Goal: Task Accomplishment & Management: Manage account settings

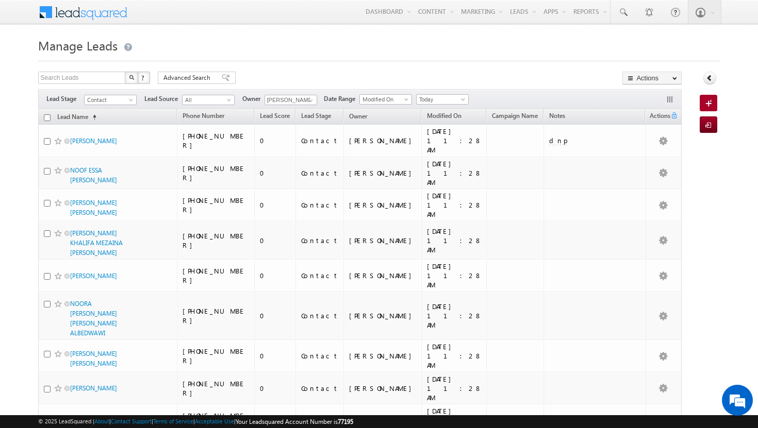
click at [43, 119] on th "Lead Name (sorted ascending)" at bounding box center [107, 117] width 139 height 16
click at [46, 120] on input "checkbox" at bounding box center [47, 117] width 7 height 7
checkbox input "true"
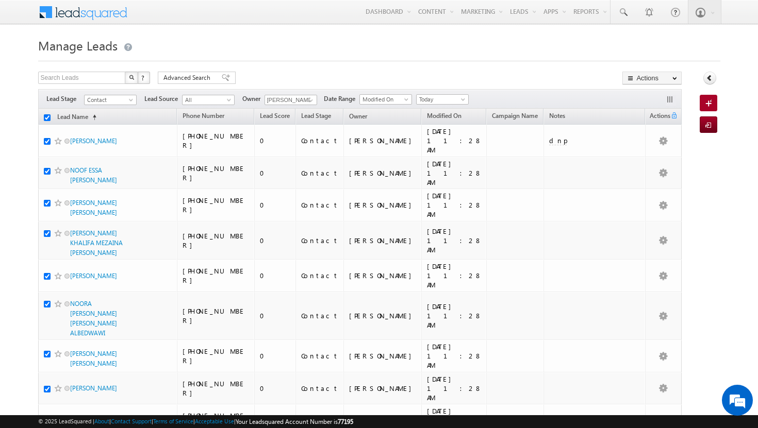
checkbox input "true"
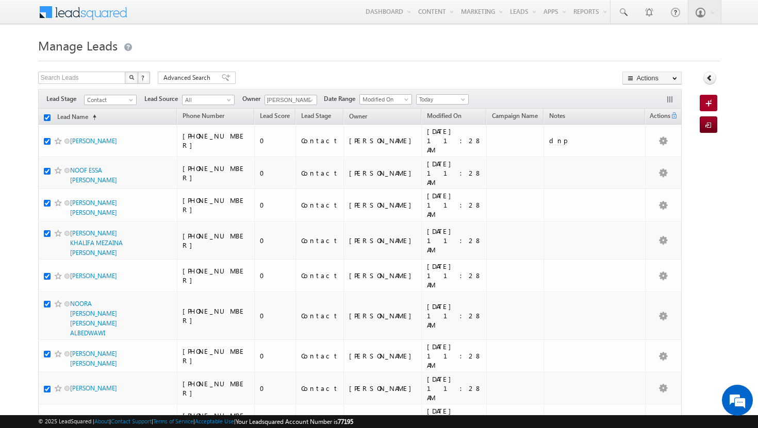
checkbox input "true"
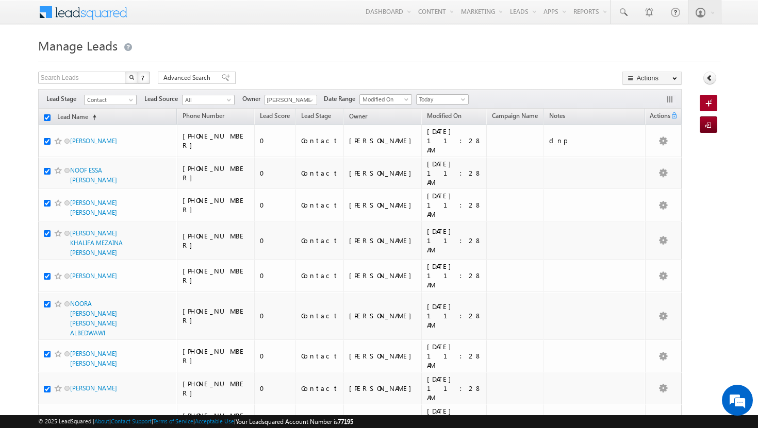
checkbox input "true"
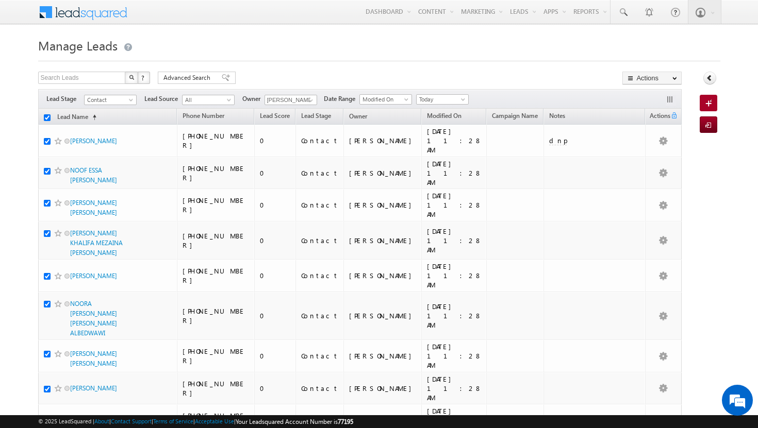
checkbox input "true"
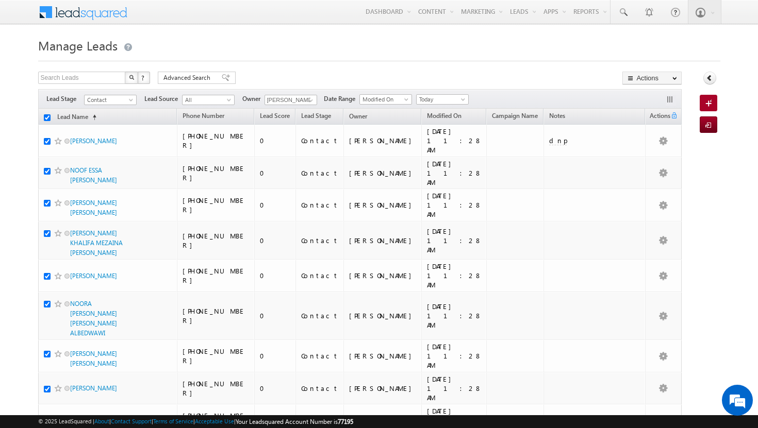
checkbox input "true"
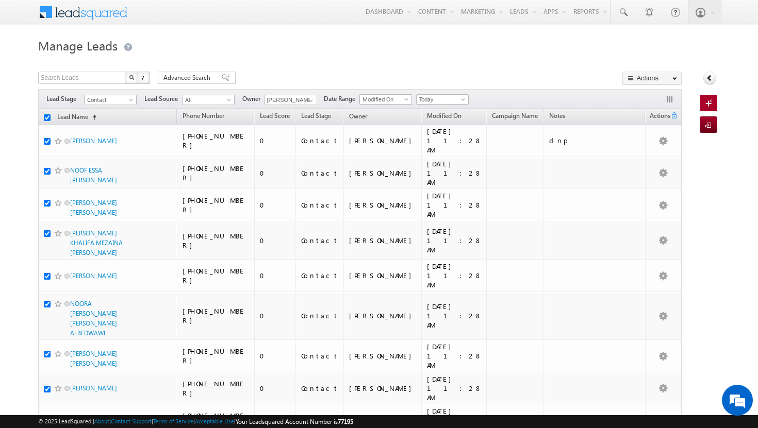
checkbox input "true"
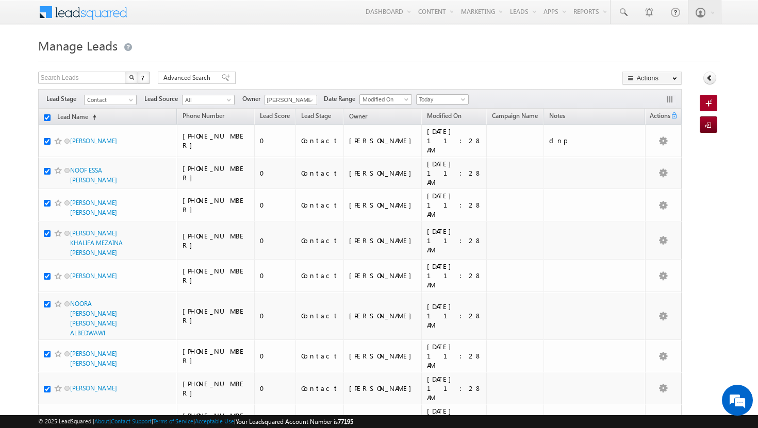
checkbox input "true"
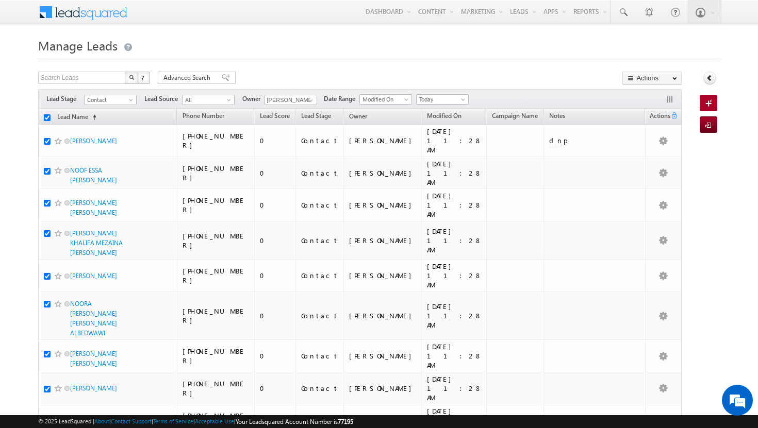
checkbox input "true"
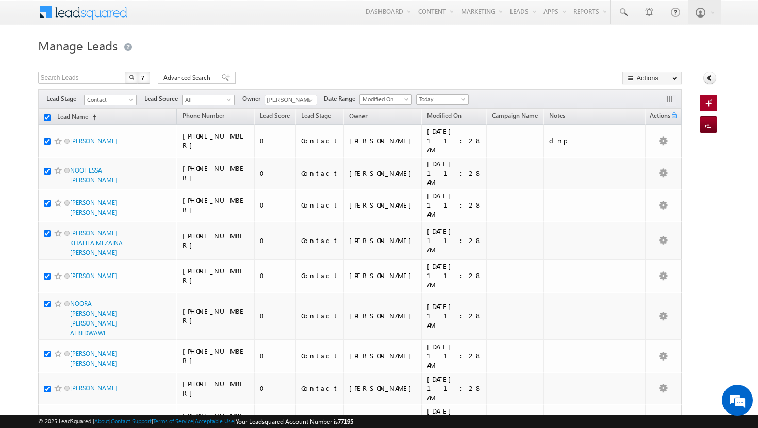
checkbox input "true"
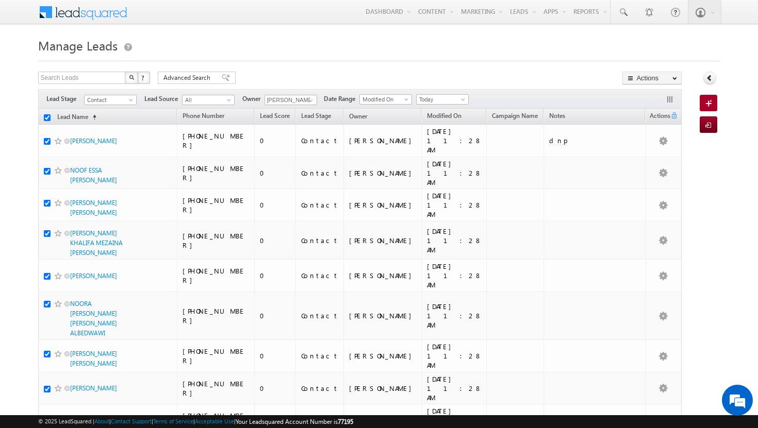
checkbox input "true"
click at [46, 120] on input "checkbox" at bounding box center [47, 117] width 7 height 7
checkbox input "false"
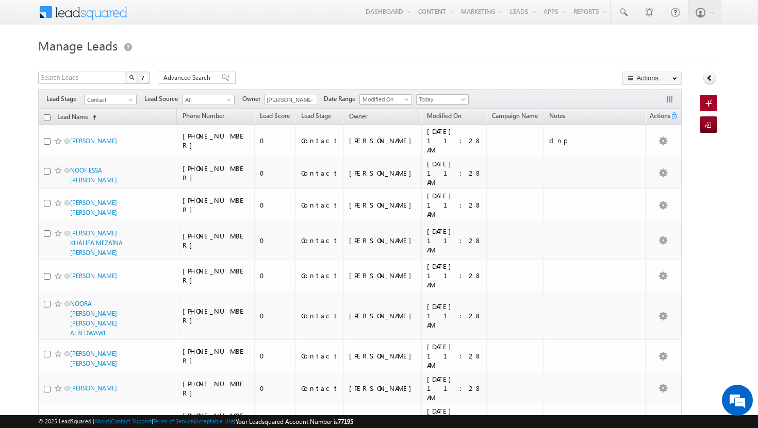
checkbox input "false"
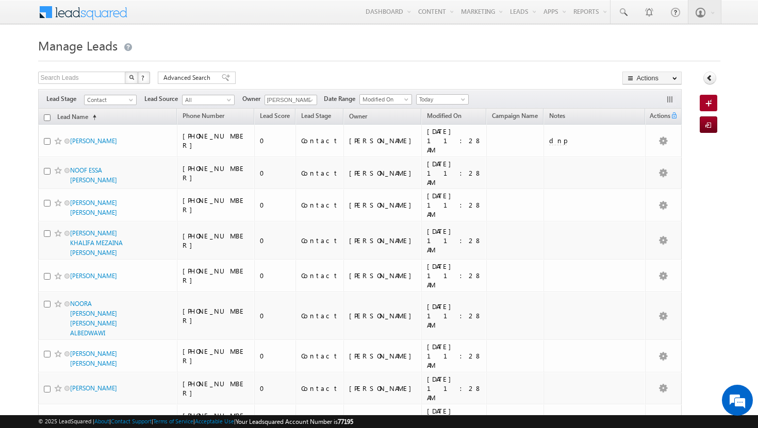
checkbox input "false"
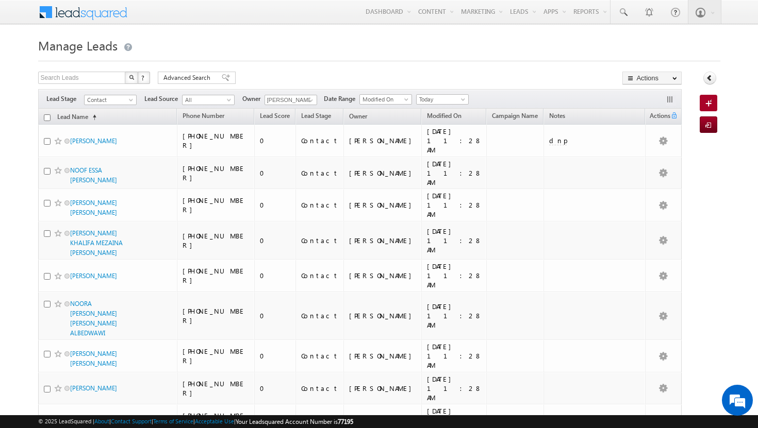
checkbox input "false"
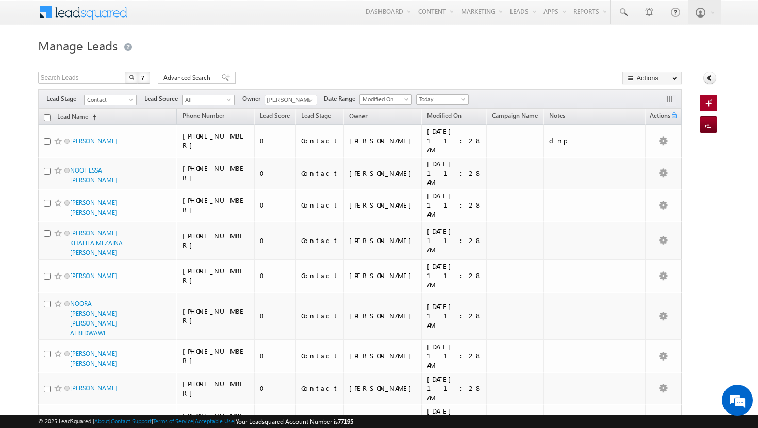
checkbox input "false"
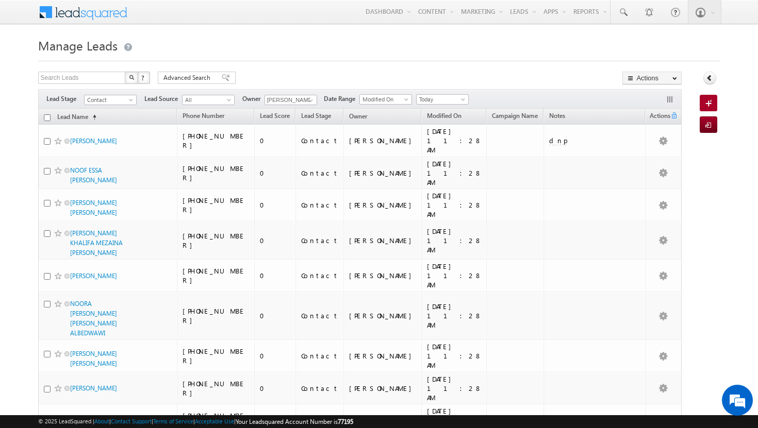
checkbox input "false"
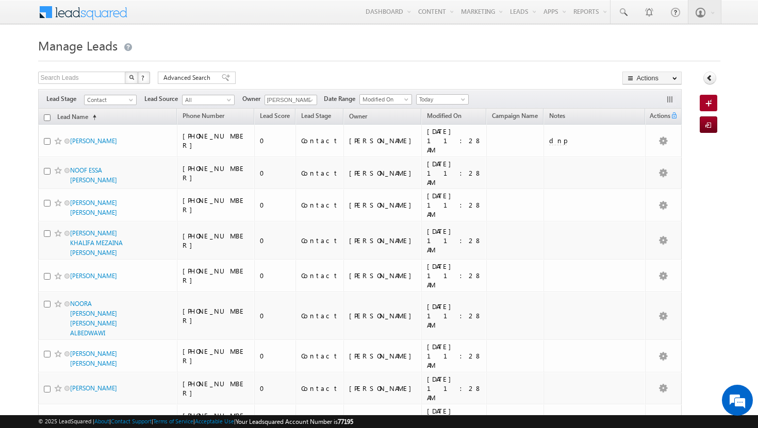
checkbox input "false"
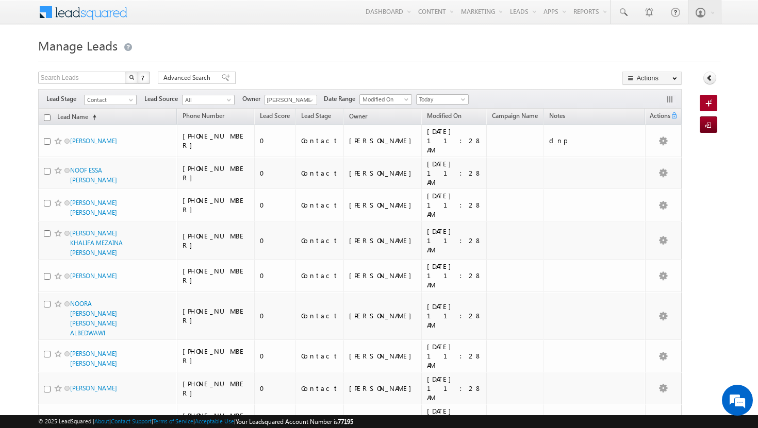
checkbox input "false"
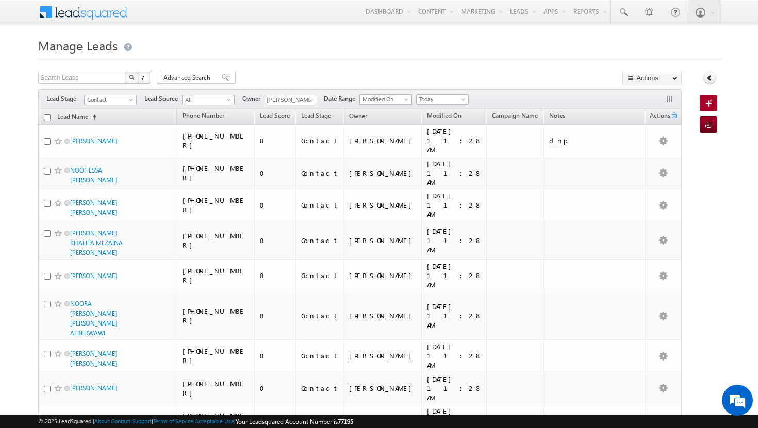
checkbox input "false"
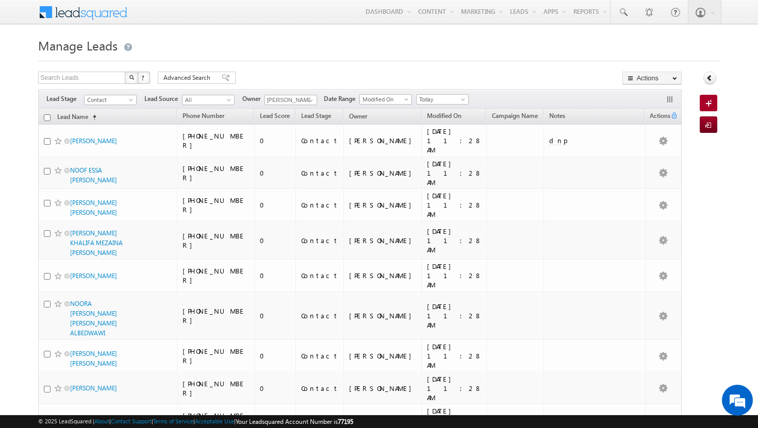
checkbox input "false"
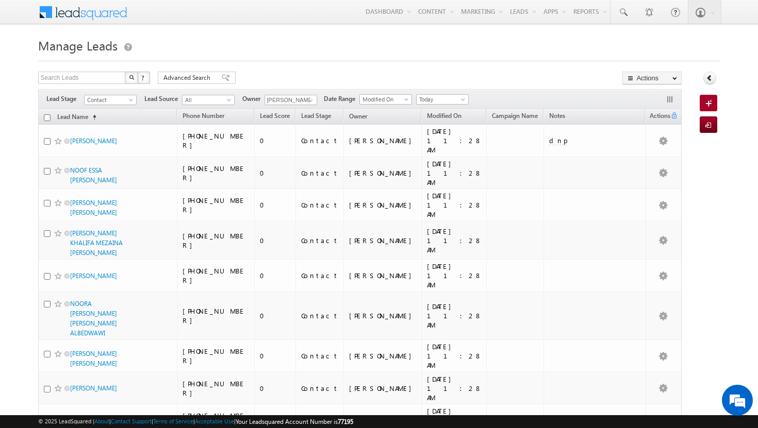
checkbox input "false"
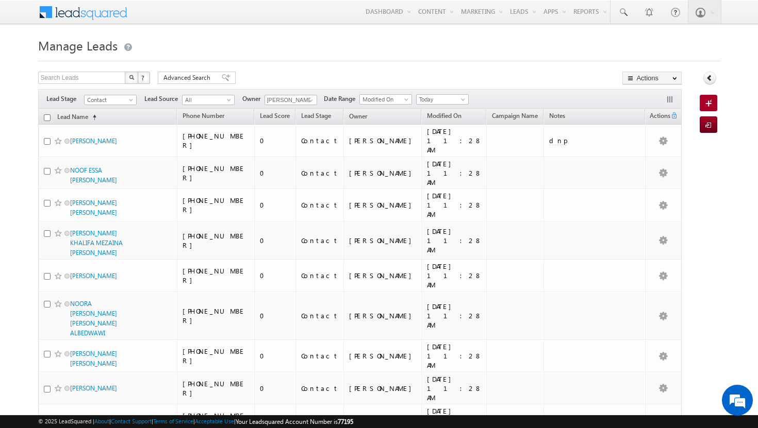
click at [46, 120] on input "checkbox" at bounding box center [47, 117] width 7 height 7
checkbox input "true"
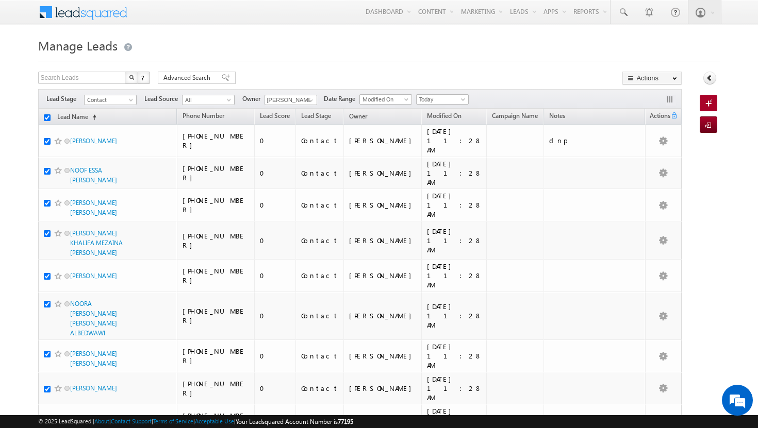
checkbox input "true"
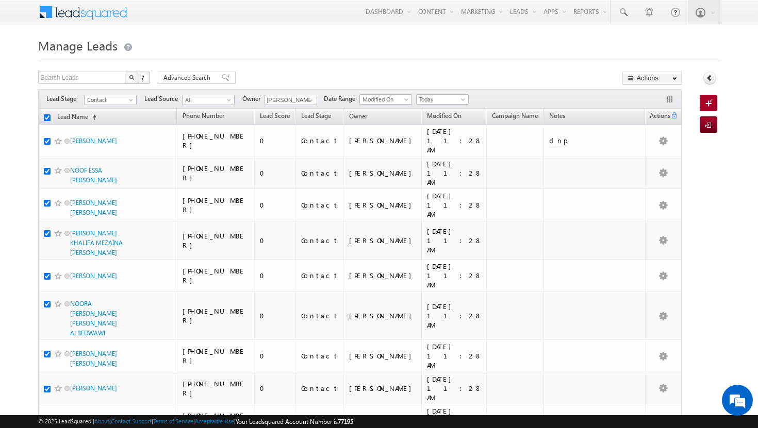
checkbox input "true"
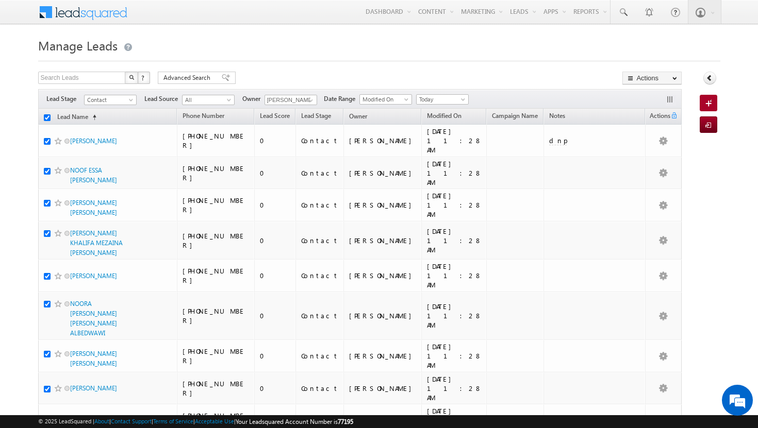
checkbox input "true"
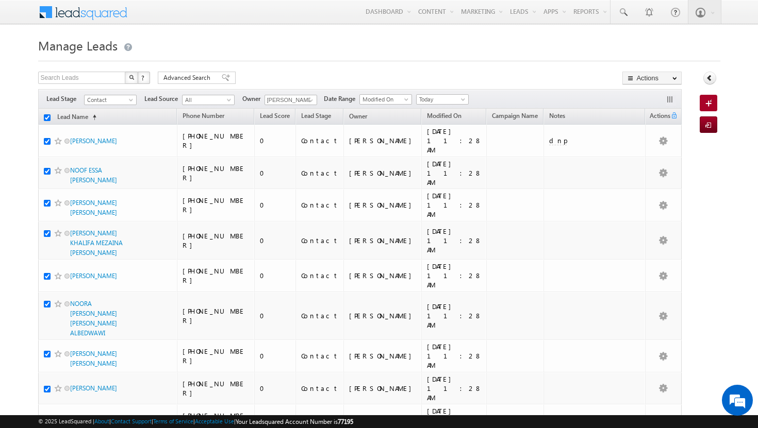
checkbox input "true"
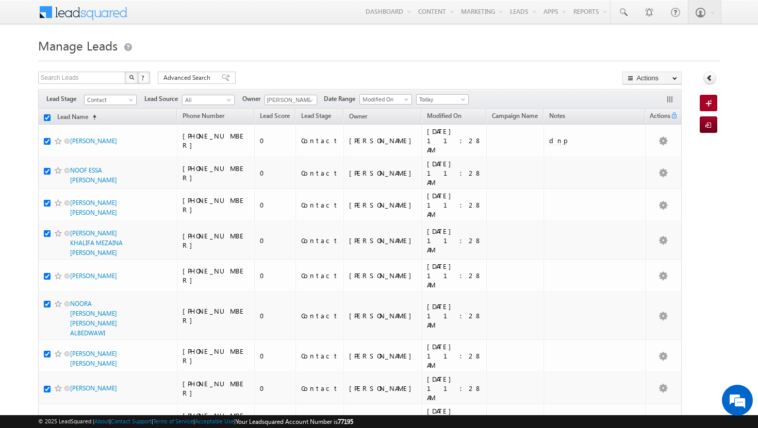
checkbox input "true"
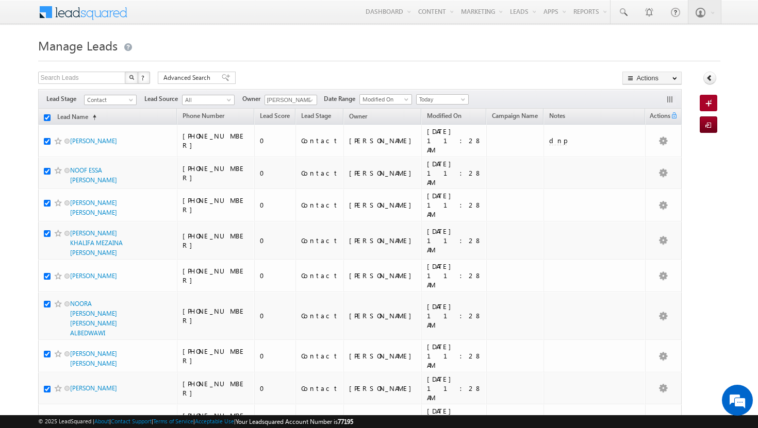
checkbox input "true"
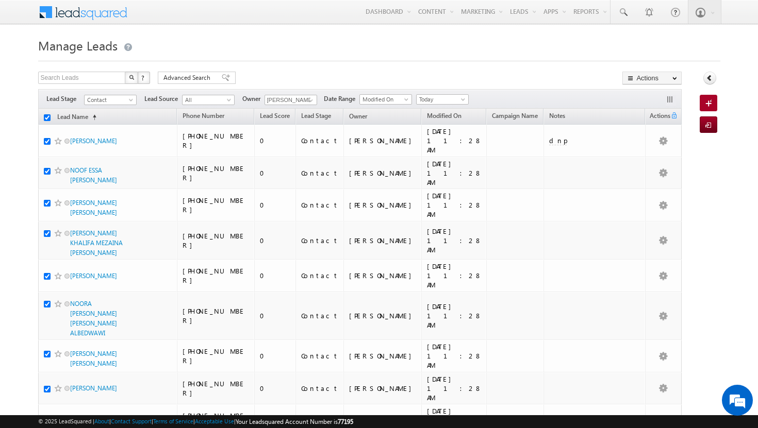
checkbox input "true"
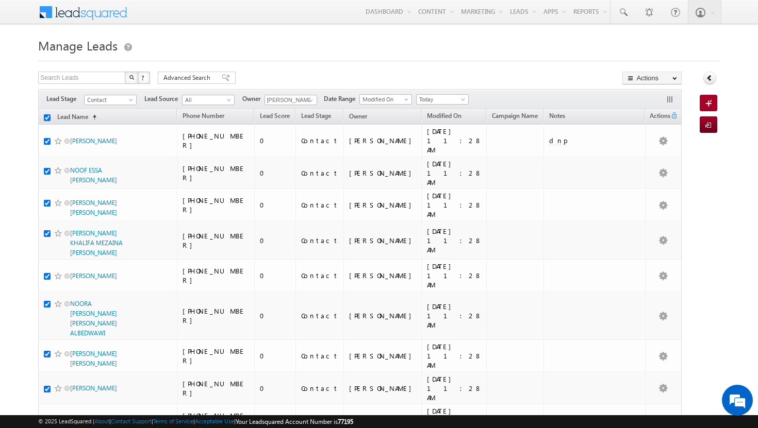
checkbox input "true"
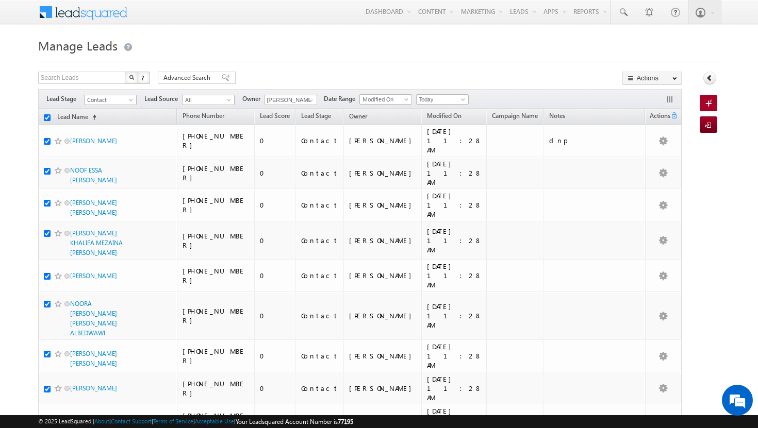
checkbox input "true"
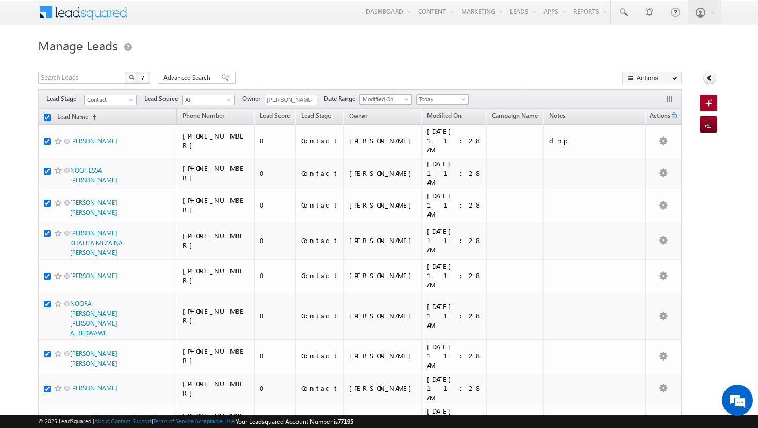
checkbox input "true"
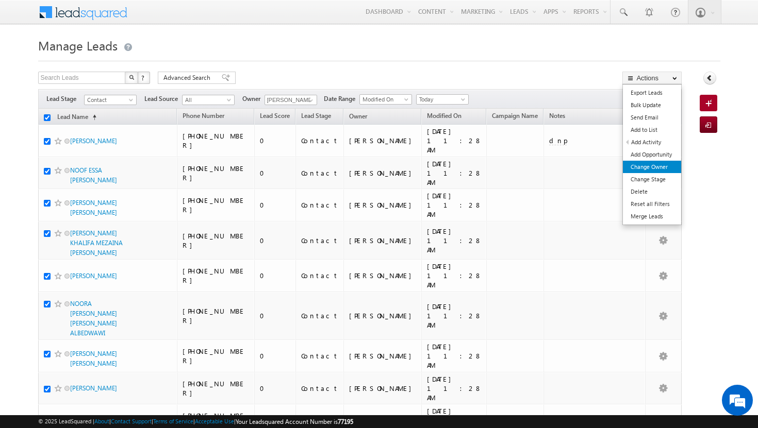
click at [663, 168] on link "Change Owner" at bounding box center [652, 167] width 58 height 12
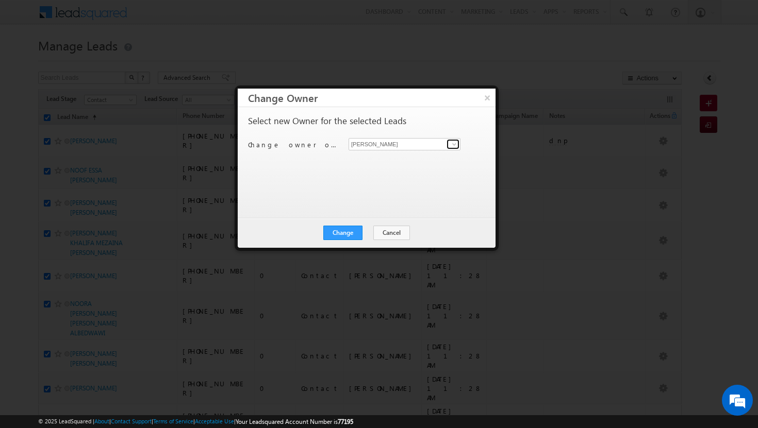
click at [456, 147] on span at bounding box center [454, 144] width 8 height 8
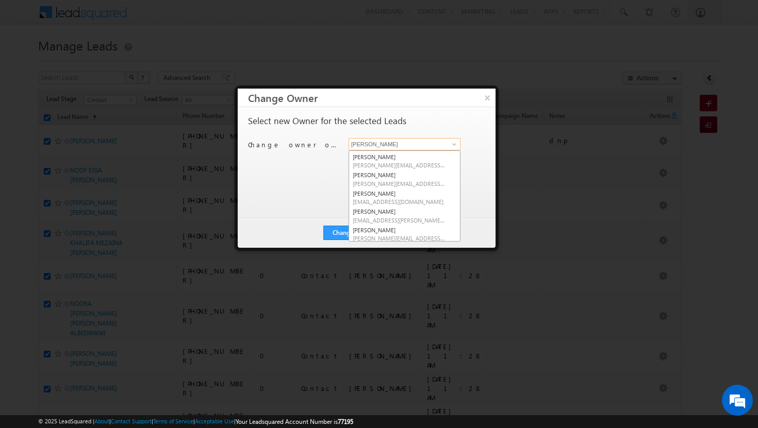
scroll to position [37, 0]
click at [396, 195] on link "[PERSON_NAME] [PERSON_NAME][EMAIL_ADDRESS][DOMAIN_NAME]" at bounding box center [404, 197] width 112 height 20
type input "[PERSON_NAME]"
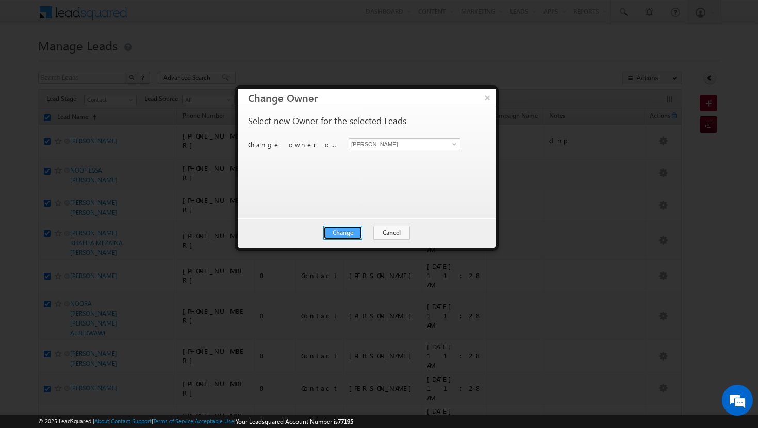
click at [354, 231] on button "Change" at bounding box center [342, 233] width 39 height 14
click at [361, 231] on button "Close" at bounding box center [368, 233] width 33 height 14
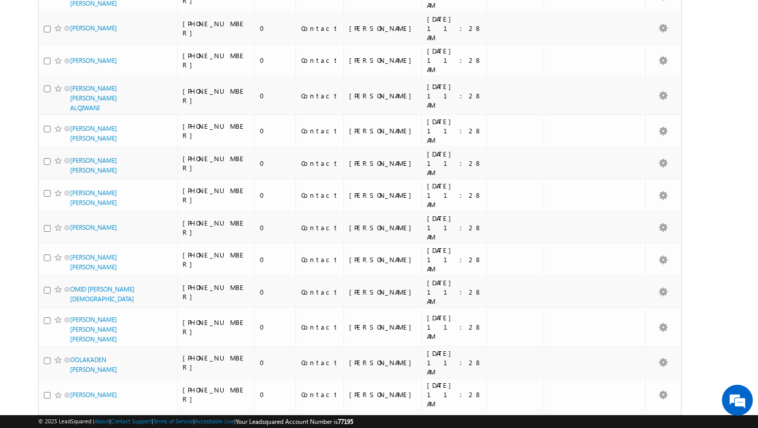
scroll to position [1175, 0]
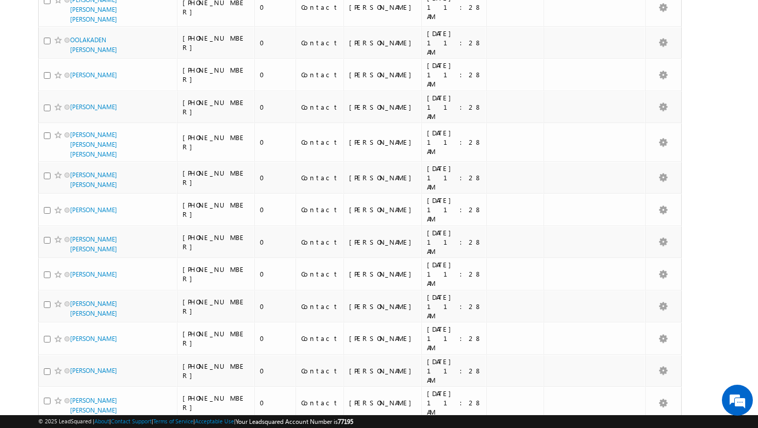
click at [68, 390] on li "25" at bounding box center [73, 389] width 25 height 10
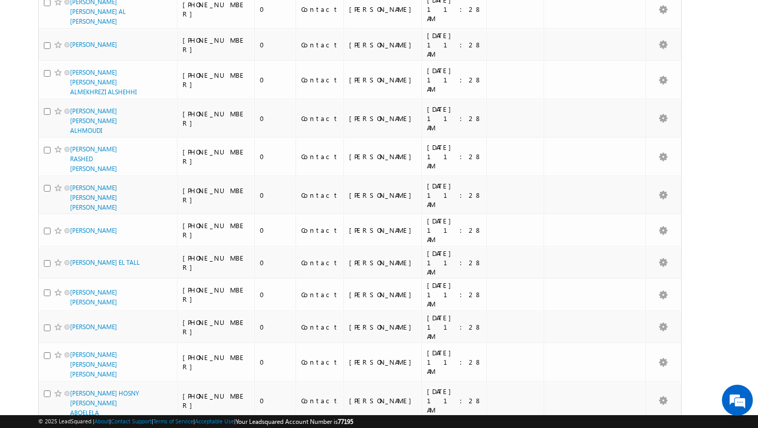
scroll to position [0, 0]
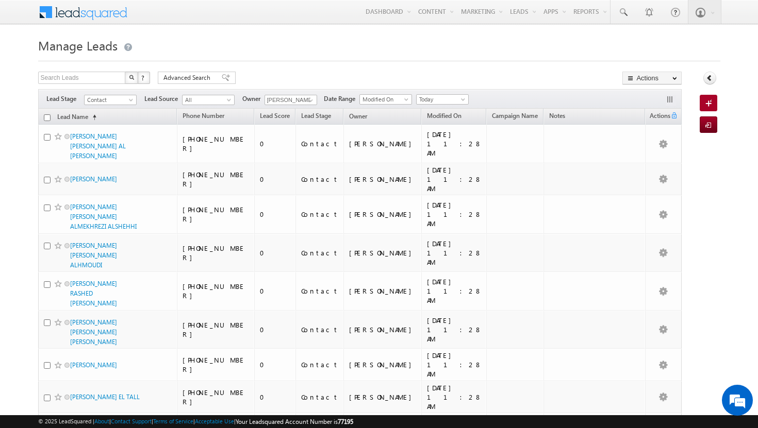
click at [46, 119] on input "checkbox" at bounding box center [47, 117] width 7 height 7
checkbox input "true"
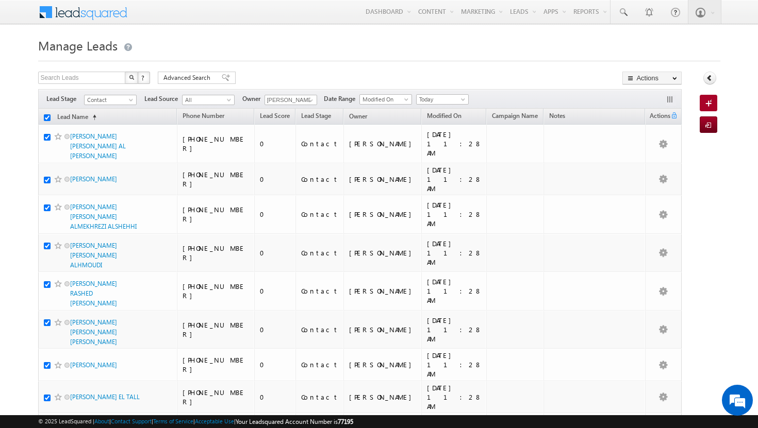
checkbox input "true"
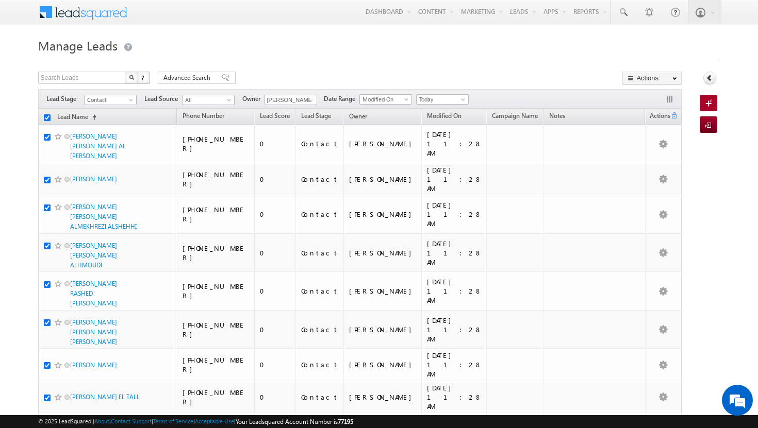
checkbox input "true"
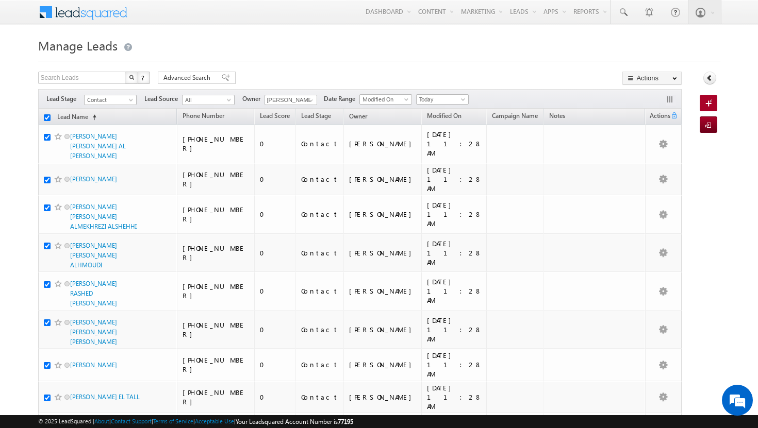
checkbox input "true"
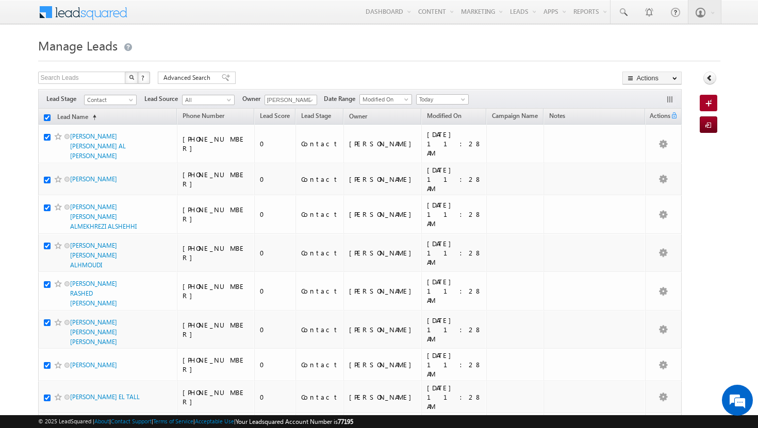
checkbox input "true"
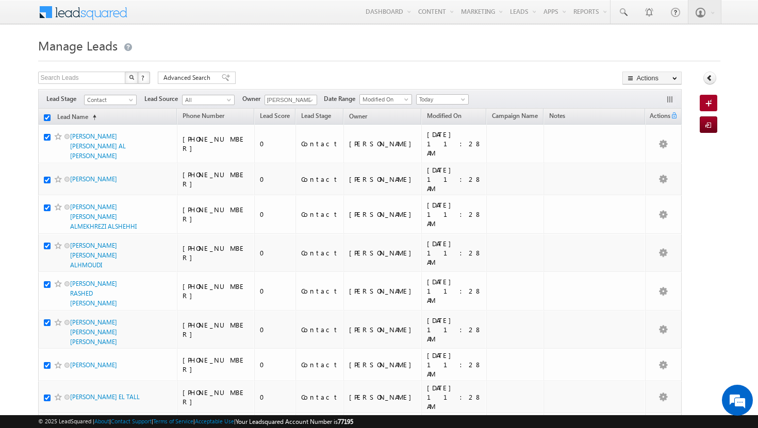
checkbox input "true"
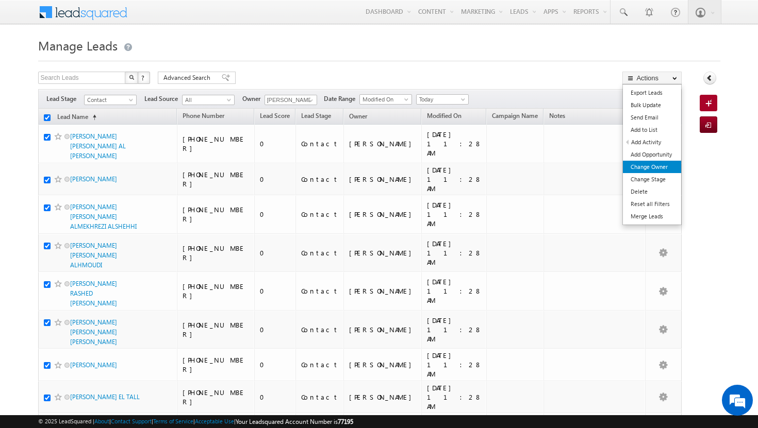
click at [665, 169] on link "Change Owner" at bounding box center [652, 167] width 58 height 12
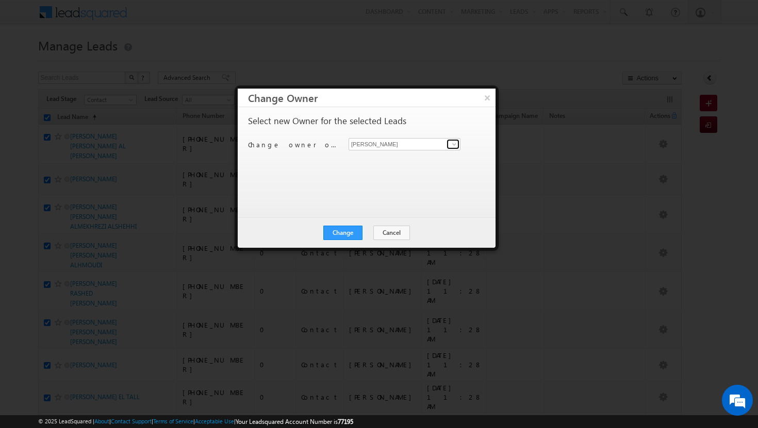
click at [458, 143] on span at bounding box center [454, 144] width 8 height 8
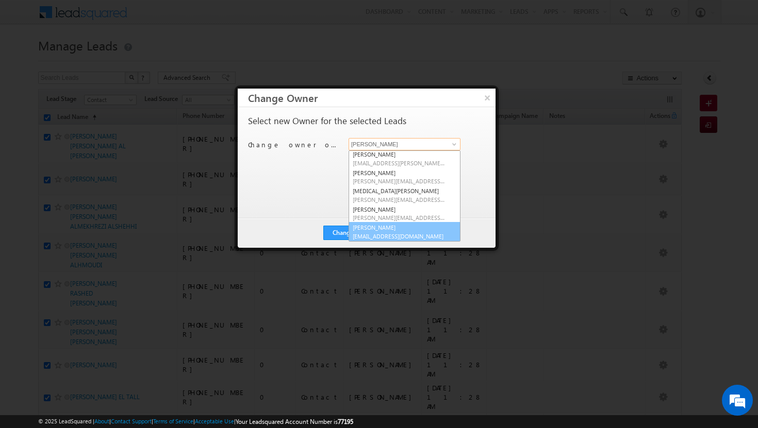
scroll to position [93, 0]
click at [388, 232] on span "[EMAIL_ADDRESS][DOMAIN_NAME]" at bounding box center [399, 236] width 93 height 8
type input "[PERSON_NAME]"
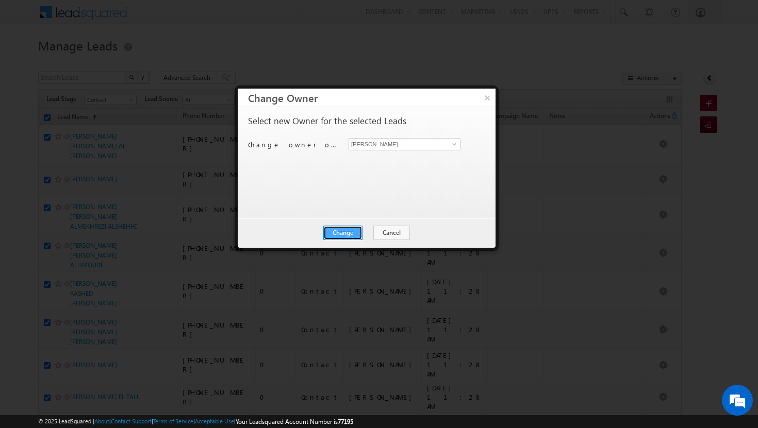
click at [348, 229] on button "Change" at bounding box center [342, 233] width 39 height 14
click at [360, 234] on button "Close" at bounding box center [368, 233] width 33 height 14
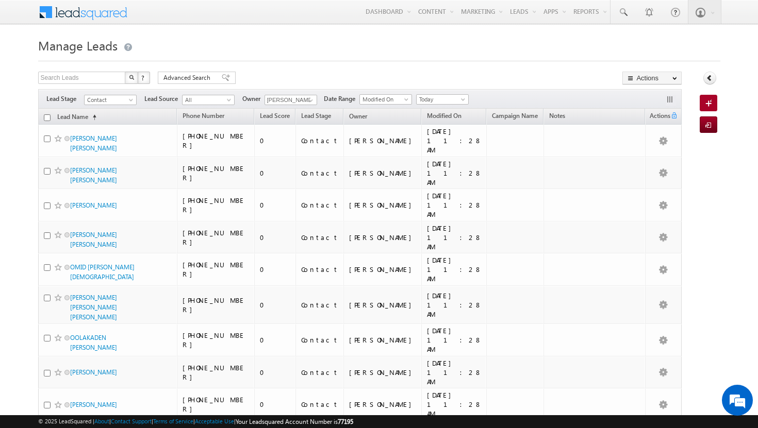
click at [44, 117] on input "checkbox" at bounding box center [47, 117] width 7 height 7
checkbox input "true"
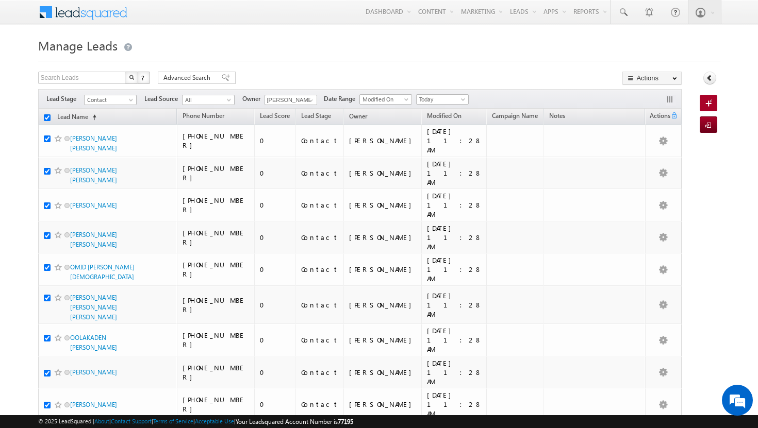
checkbox input "true"
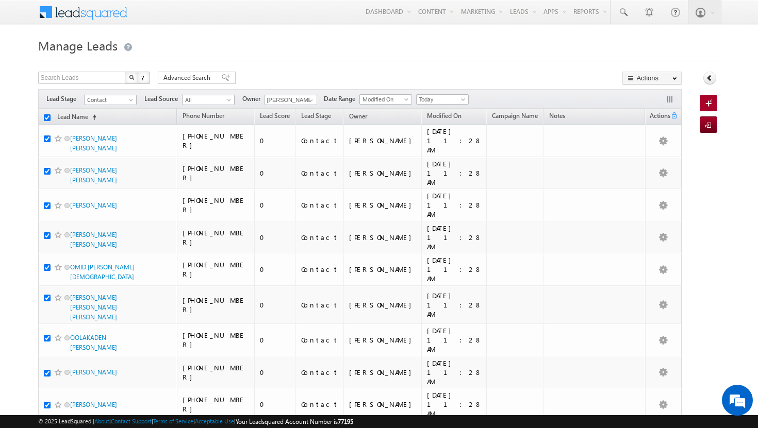
checkbox input "true"
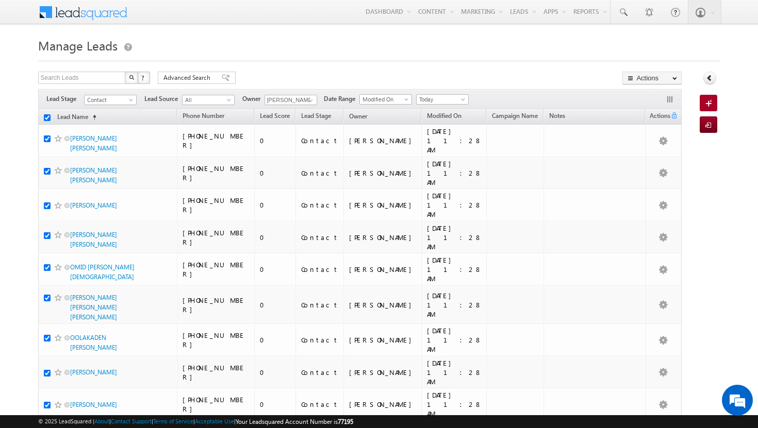
checkbox input "true"
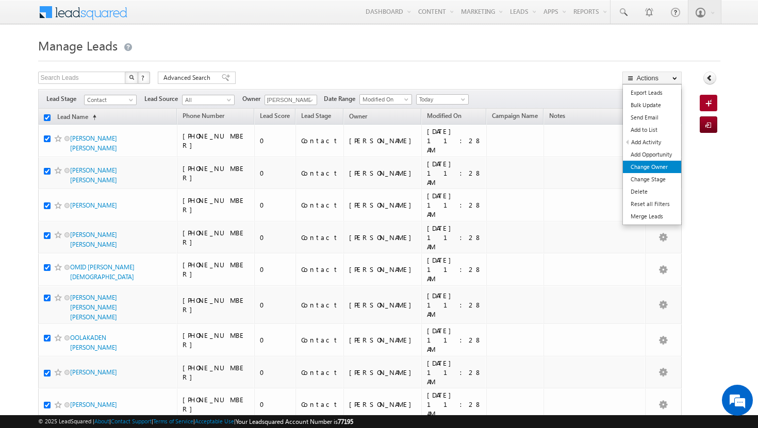
click at [652, 167] on link "Change Owner" at bounding box center [652, 167] width 58 height 12
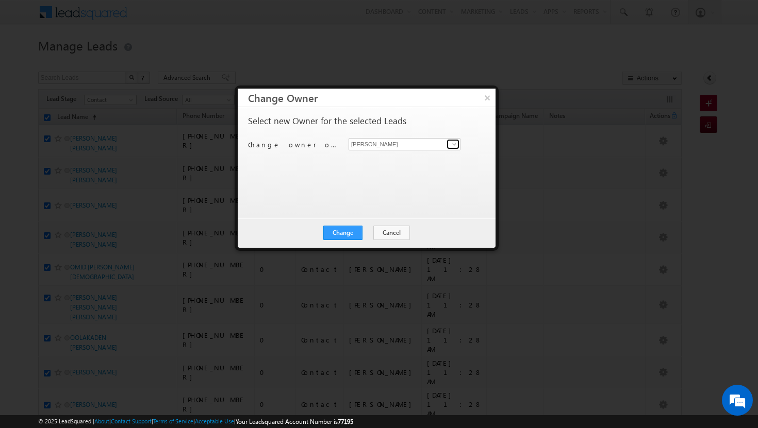
click at [458, 143] on span at bounding box center [454, 144] width 8 height 8
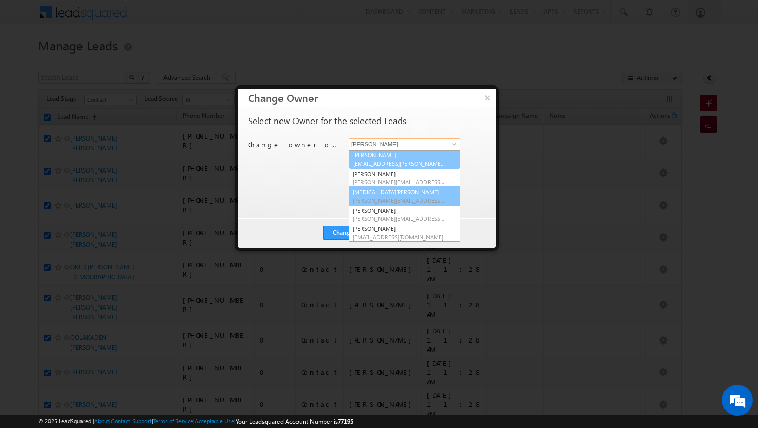
scroll to position [91, 0]
click at [396, 155] on link "[PERSON_NAME] [PERSON_NAME][EMAIL_ADDRESS][PERSON_NAME][DOMAIN_NAME]" at bounding box center [404, 161] width 112 height 20
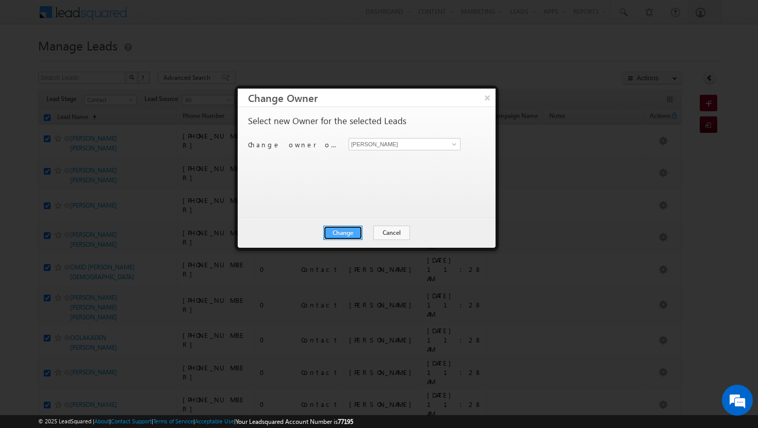
click at [355, 229] on button "Change" at bounding box center [342, 233] width 39 height 14
click at [362, 235] on button "Close" at bounding box center [368, 233] width 33 height 14
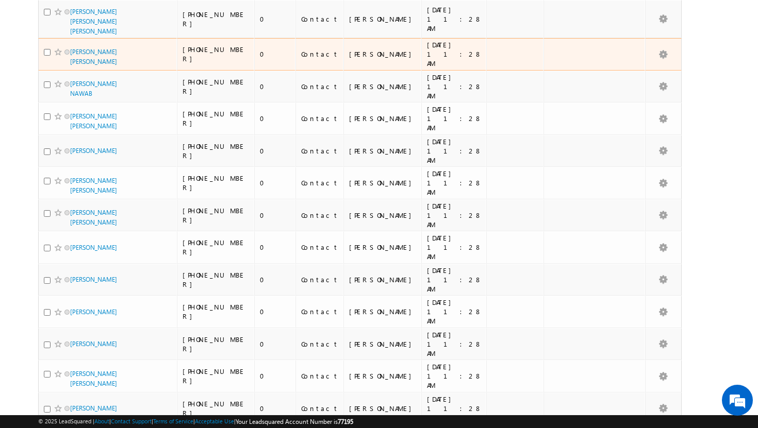
scroll to position [412, 0]
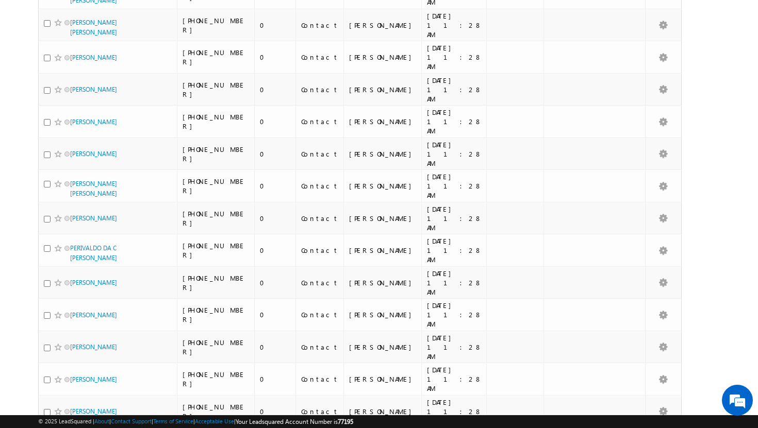
click at [72, 380] on li "15" at bounding box center [73, 379] width 25 height 10
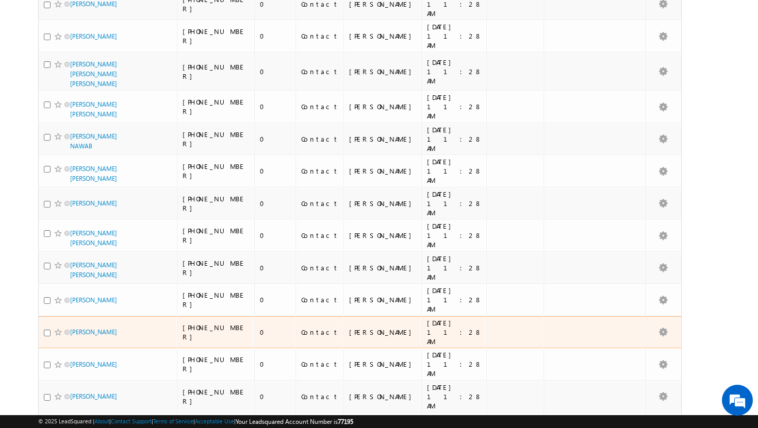
scroll to position [0, 0]
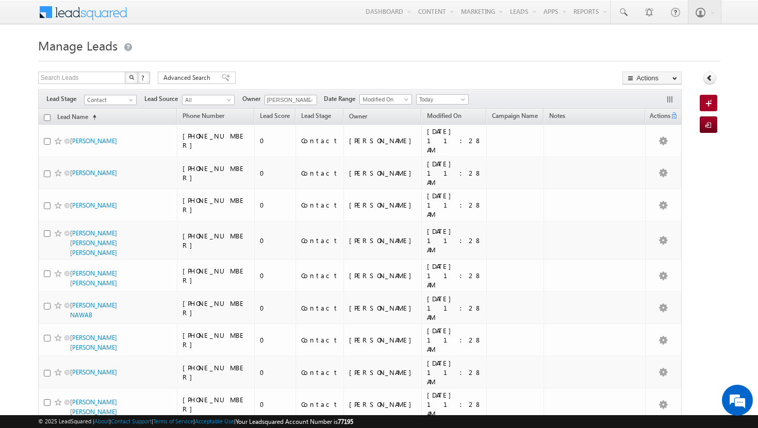
click at [47, 115] on input "checkbox" at bounding box center [47, 117] width 7 height 7
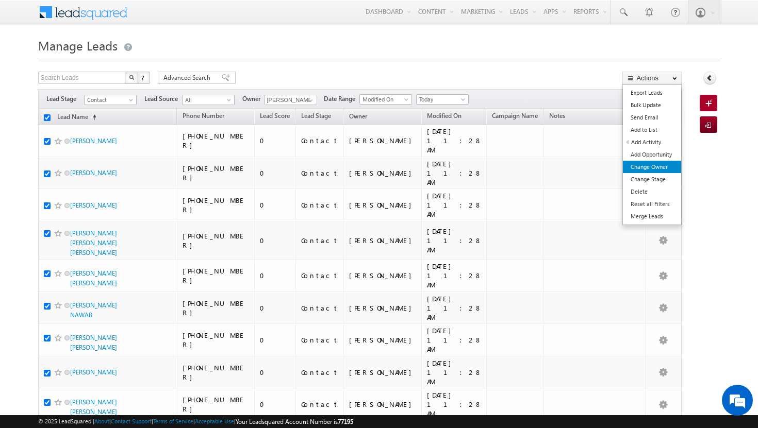
click at [656, 169] on link "Change Owner" at bounding box center [652, 167] width 58 height 12
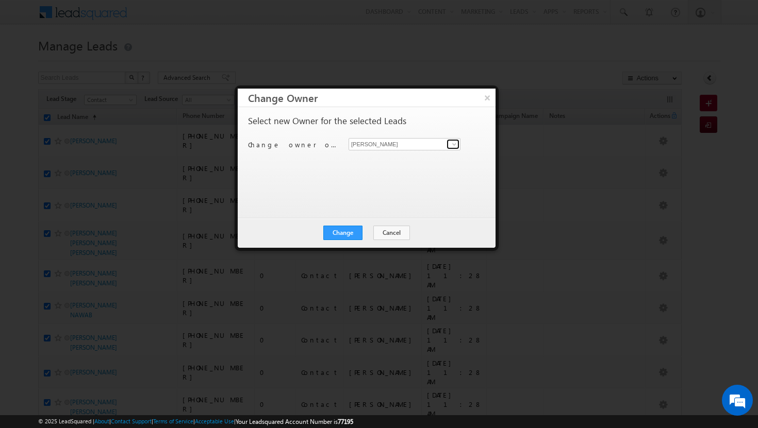
click at [457, 146] on span at bounding box center [454, 144] width 8 height 8
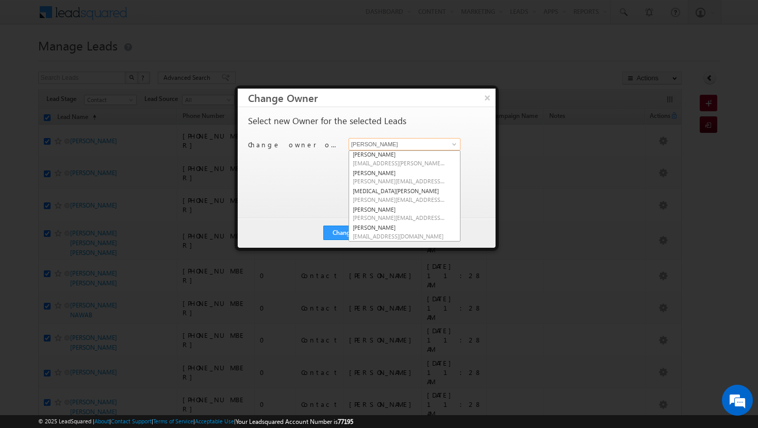
scroll to position [92, 0]
click at [400, 198] on span "[PERSON_NAME][EMAIL_ADDRESS][DOMAIN_NAME]" at bounding box center [399, 201] width 93 height 8
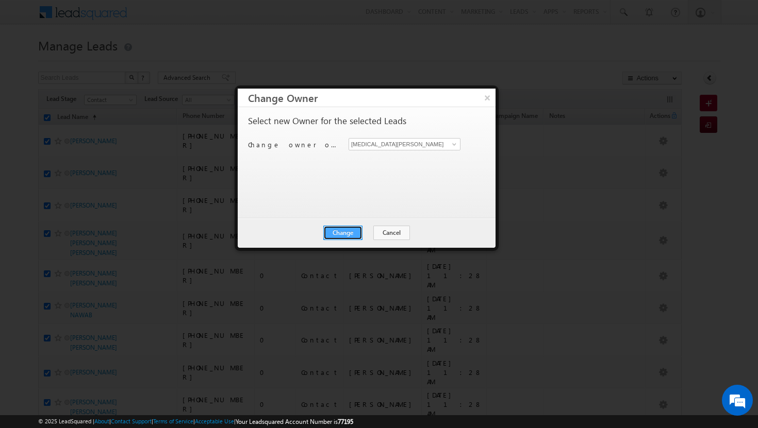
click at [335, 232] on button "Change" at bounding box center [342, 233] width 39 height 14
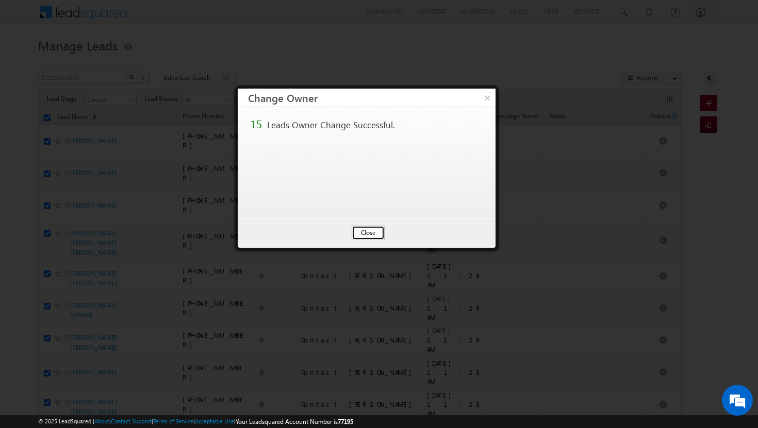
click at [361, 230] on button "Close" at bounding box center [368, 233] width 33 height 14
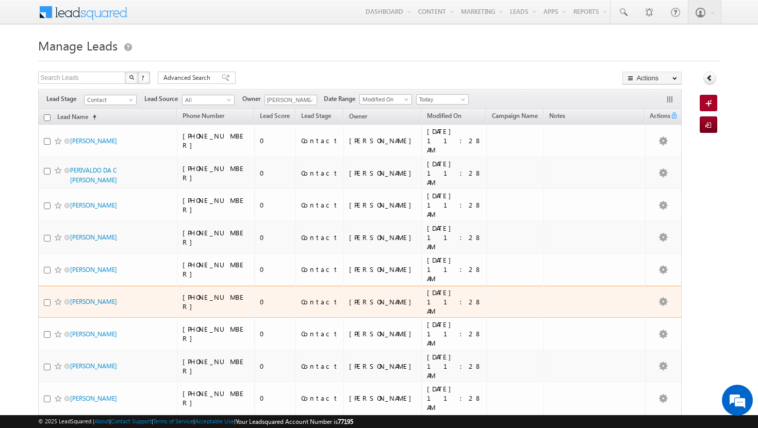
scroll to position [152, 0]
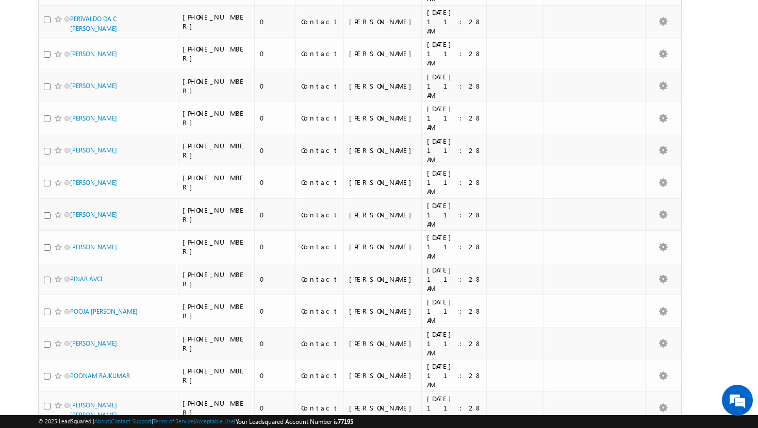
click at [79, 401] on li "50" at bounding box center [73, 400] width 25 height 10
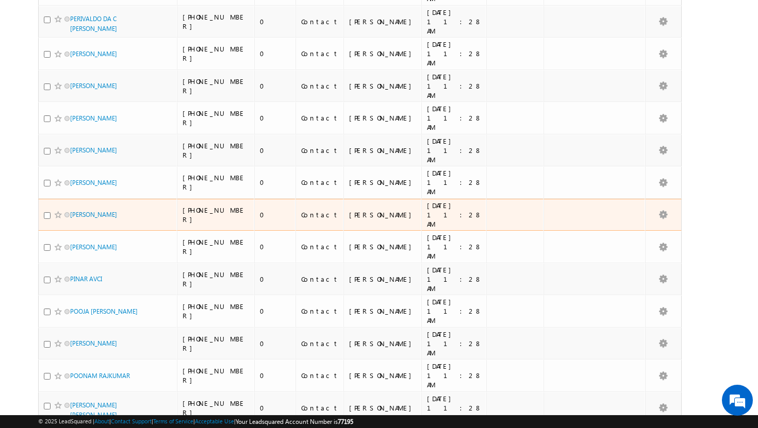
scroll to position [0, 0]
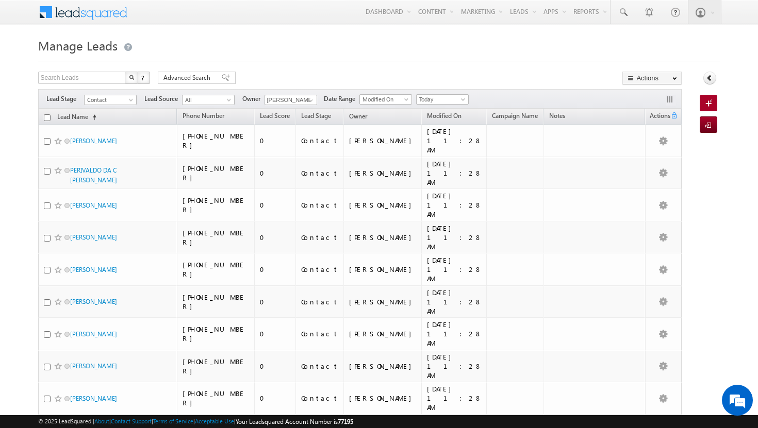
click at [46, 118] on input "checkbox" at bounding box center [47, 117] width 7 height 7
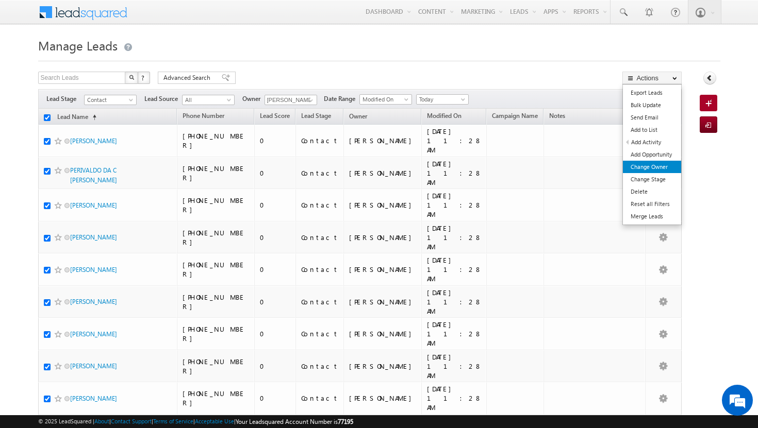
click at [652, 162] on link "Change Owner" at bounding box center [652, 167] width 58 height 12
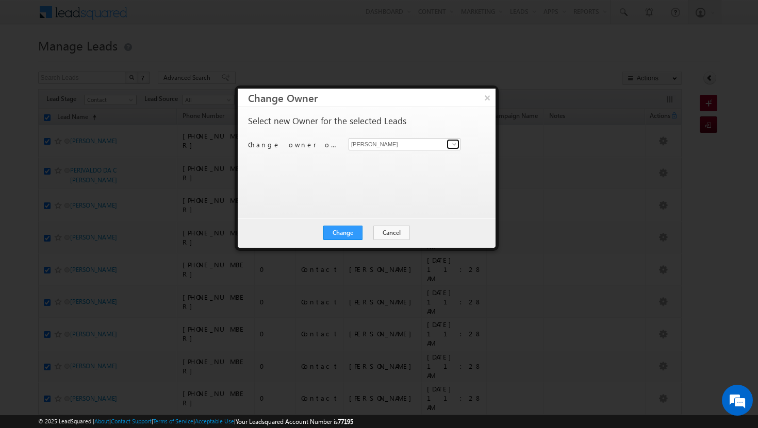
click at [452, 147] on span at bounding box center [454, 144] width 8 height 8
click at [408, 162] on span "[EMAIL_ADDRESS][DOMAIN_NAME]" at bounding box center [399, 164] width 93 height 8
click at [353, 231] on button "Change" at bounding box center [342, 233] width 39 height 14
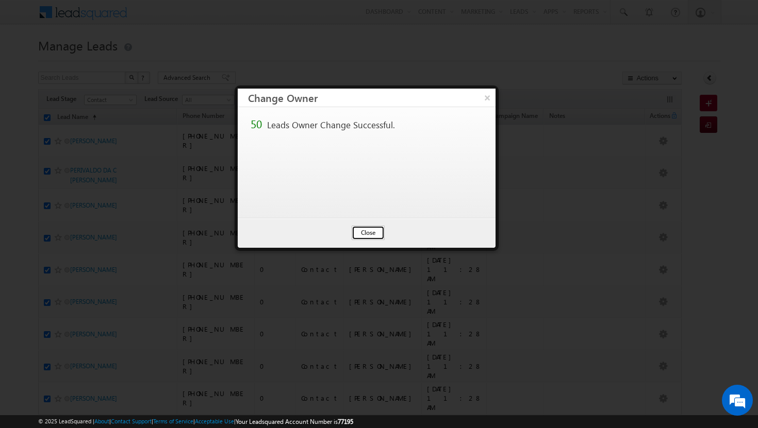
click at [372, 229] on button "Close" at bounding box center [368, 233] width 33 height 14
